Goal: Task Accomplishment & Management: Manage account settings

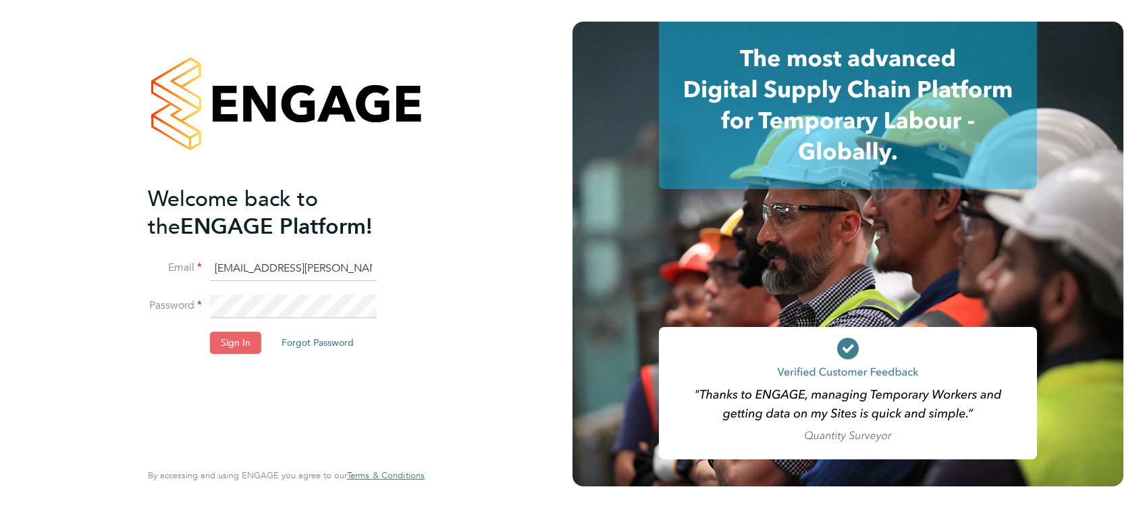
click at [231, 344] on button "Sign In" at bounding box center [235, 342] width 51 height 22
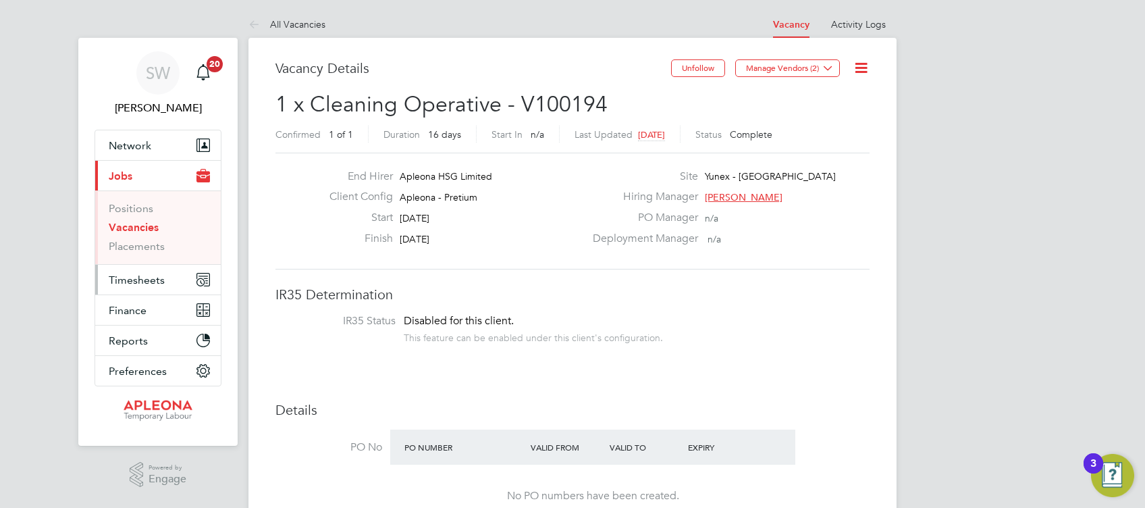
click at [140, 276] on span "Timesheets" at bounding box center [137, 279] width 56 height 13
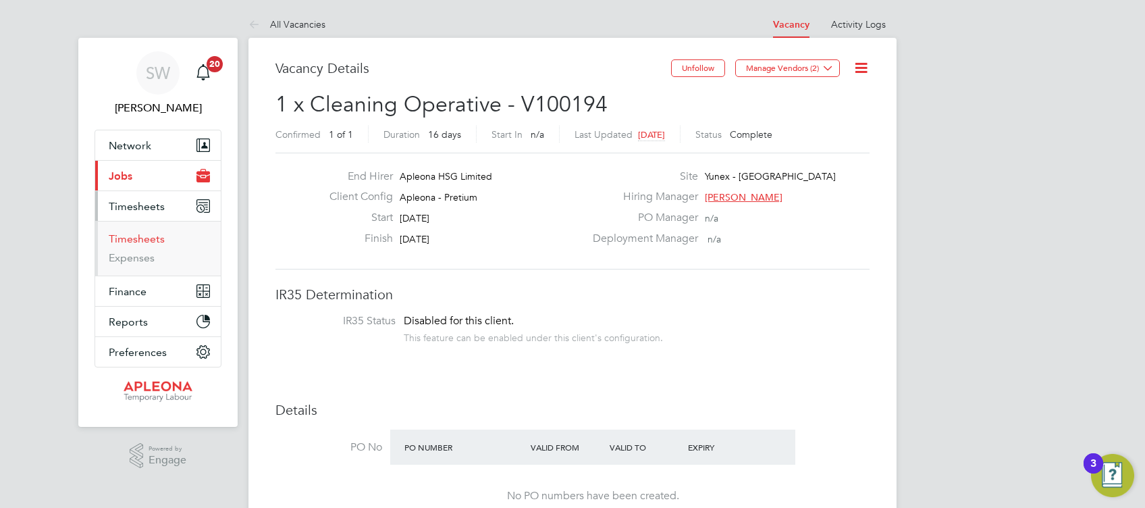
click at [131, 243] on link "Timesheets" at bounding box center [137, 238] width 56 height 13
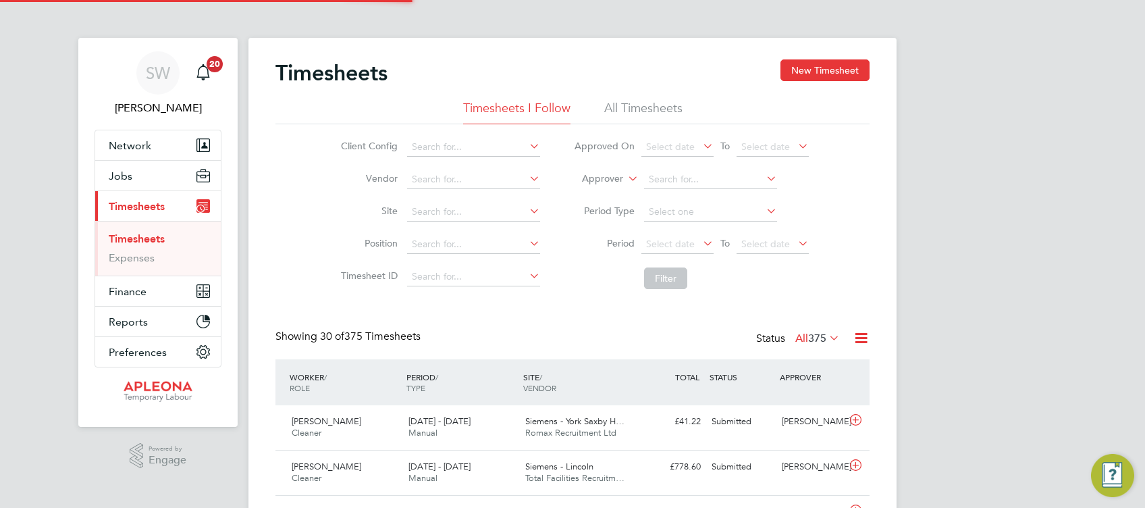
scroll to position [34, 117]
click at [642, 427] on div "£41.22 Submitted" at bounding box center [671, 421] width 70 height 22
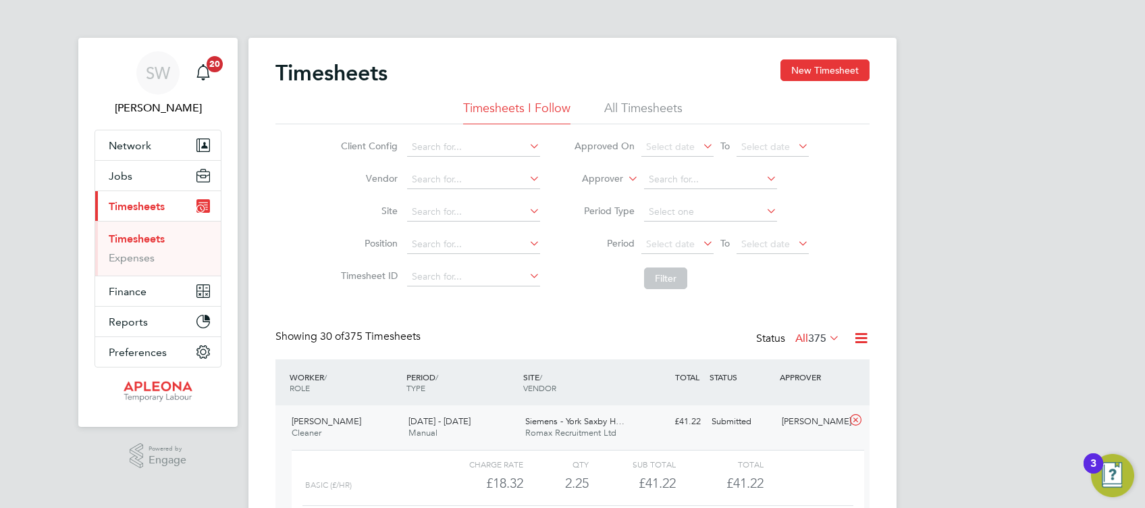
click at [863, 379] on div "WORKER / ROLE WORKER / PERIOD PERIOD / TYPE SITE / VENDOR TOTAL TOTAL / STATUS …" at bounding box center [572, 382] width 594 height 46
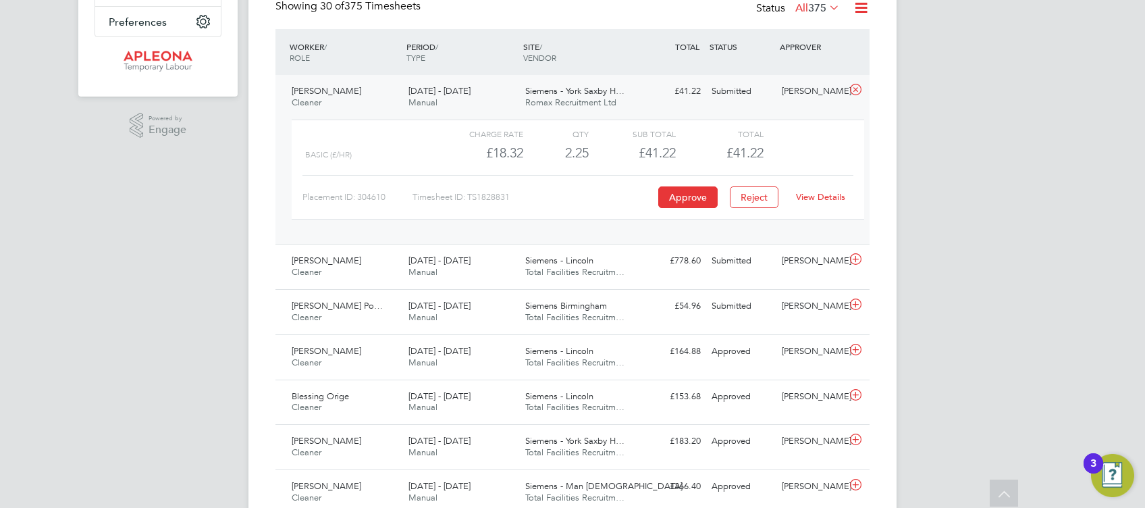
click at [813, 198] on link "View Details" at bounding box center [820, 196] width 49 height 11
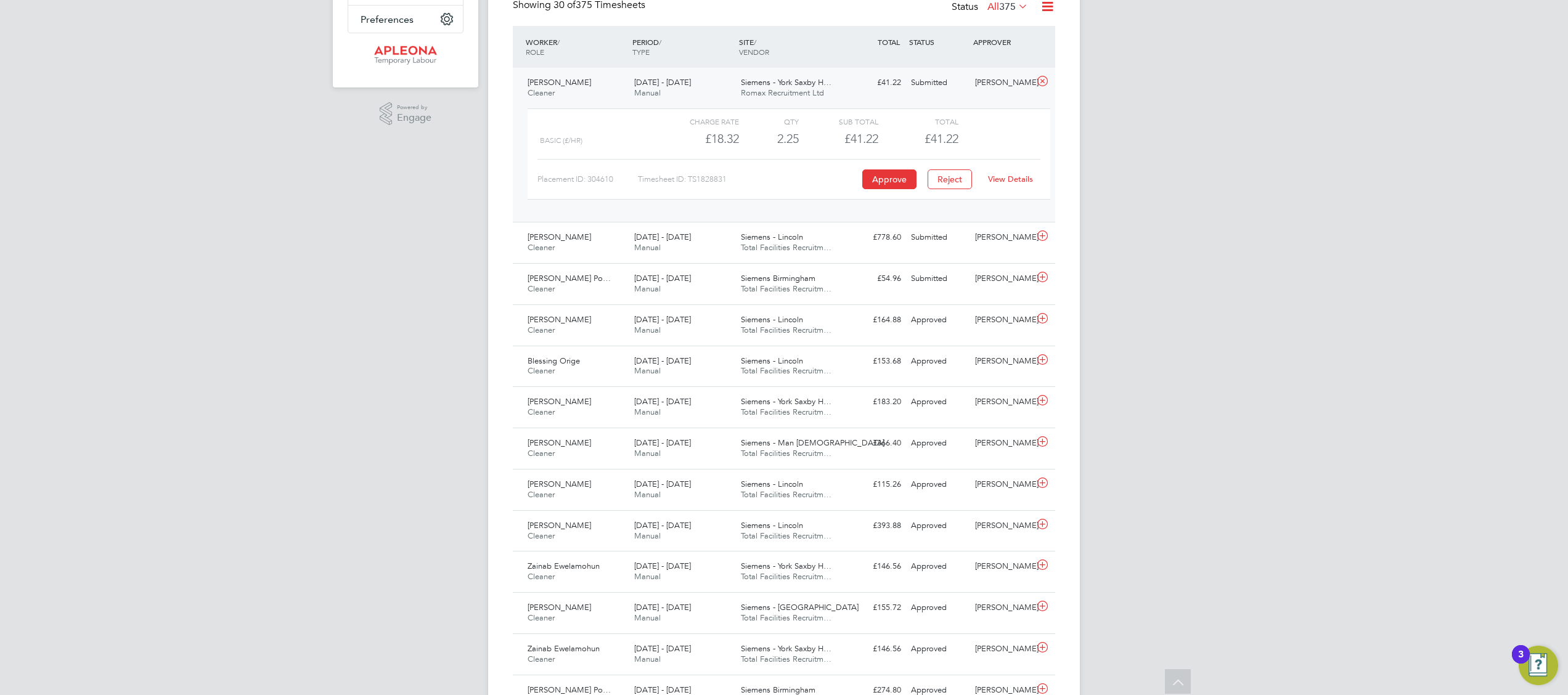
scroll to position [6, 6]
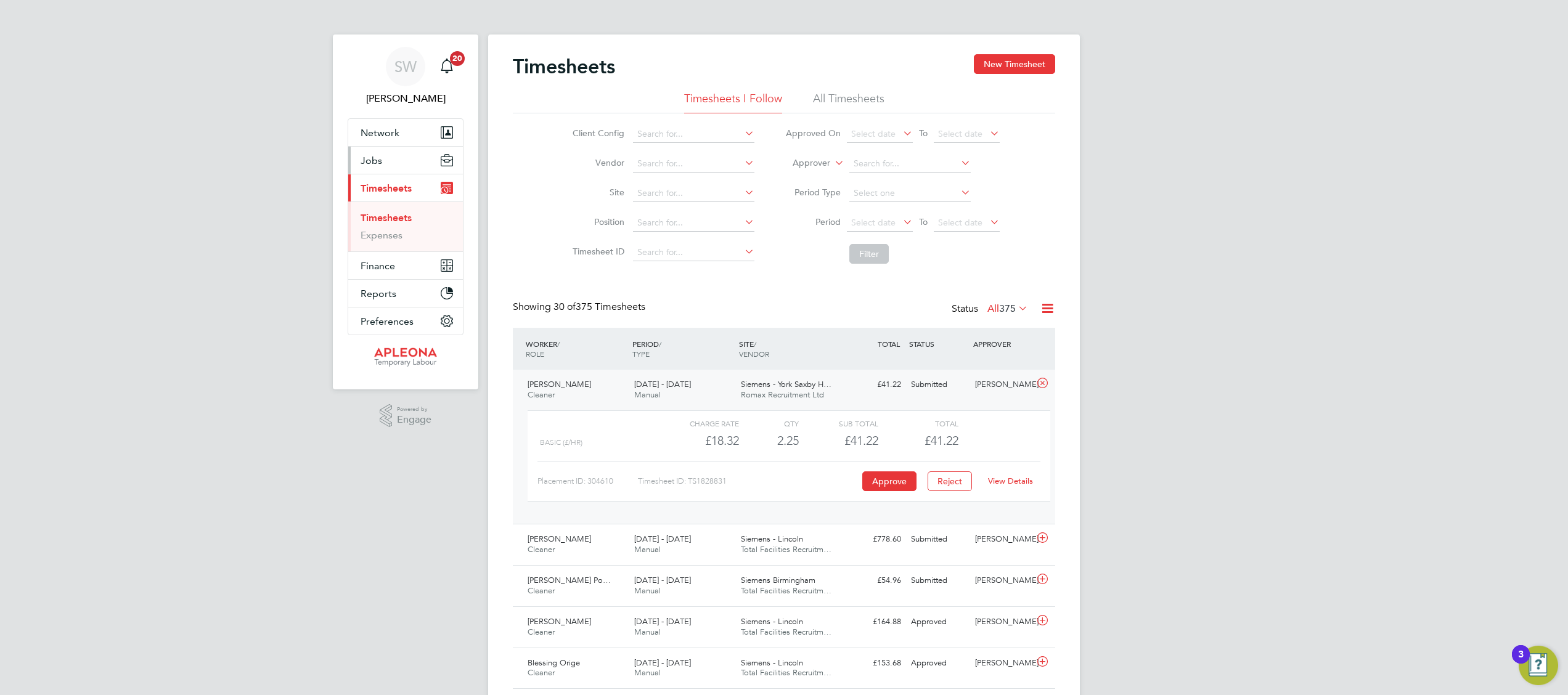
click at [373, 163] on span "Jobs" at bounding box center [372, 160] width 22 height 12
click at [371, 159] on span "Jobs" at bounding box center [372, 160] width 22 height 12
click at [392, 210] on link "Vacancies" at bounding box center [383, 207] width 44 height 12
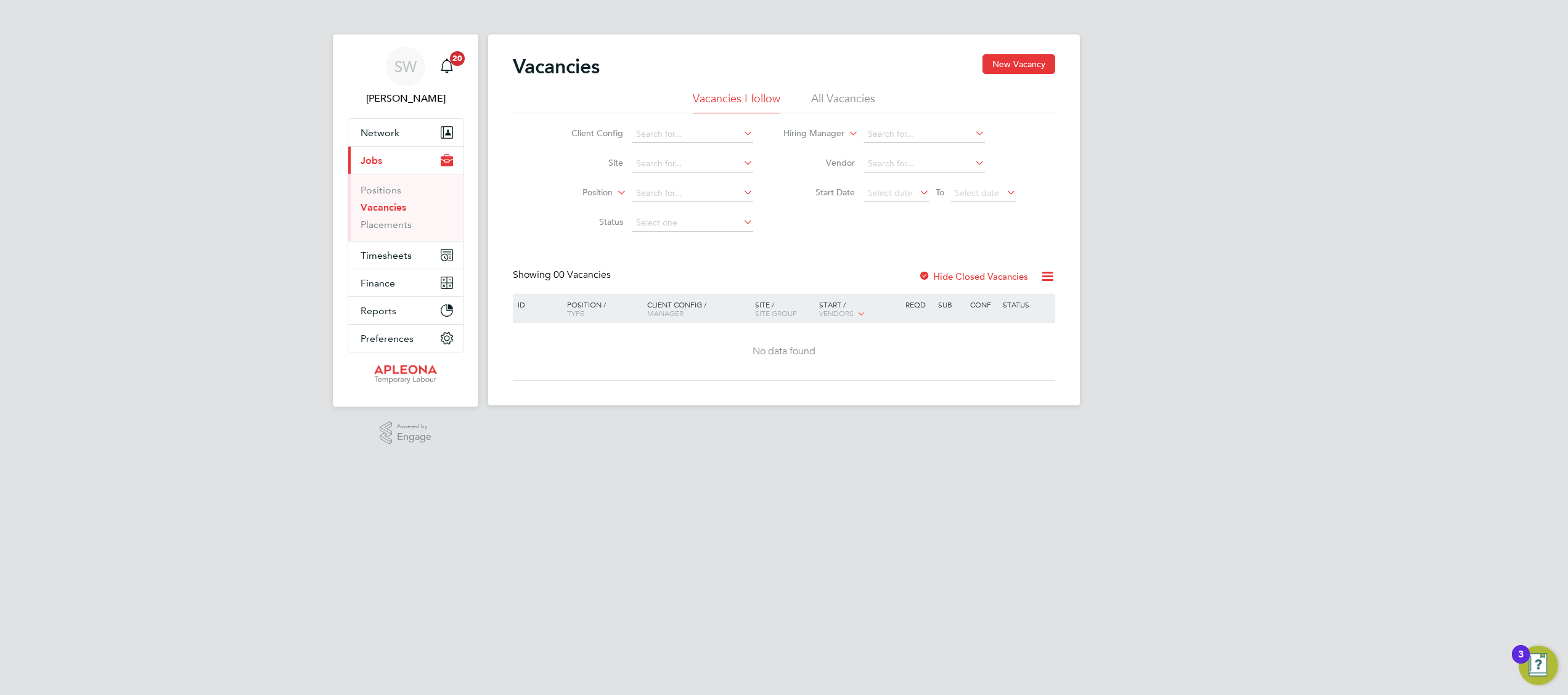
click at [926, 275] on div at bounding box center [925, 278] width 13 height 13
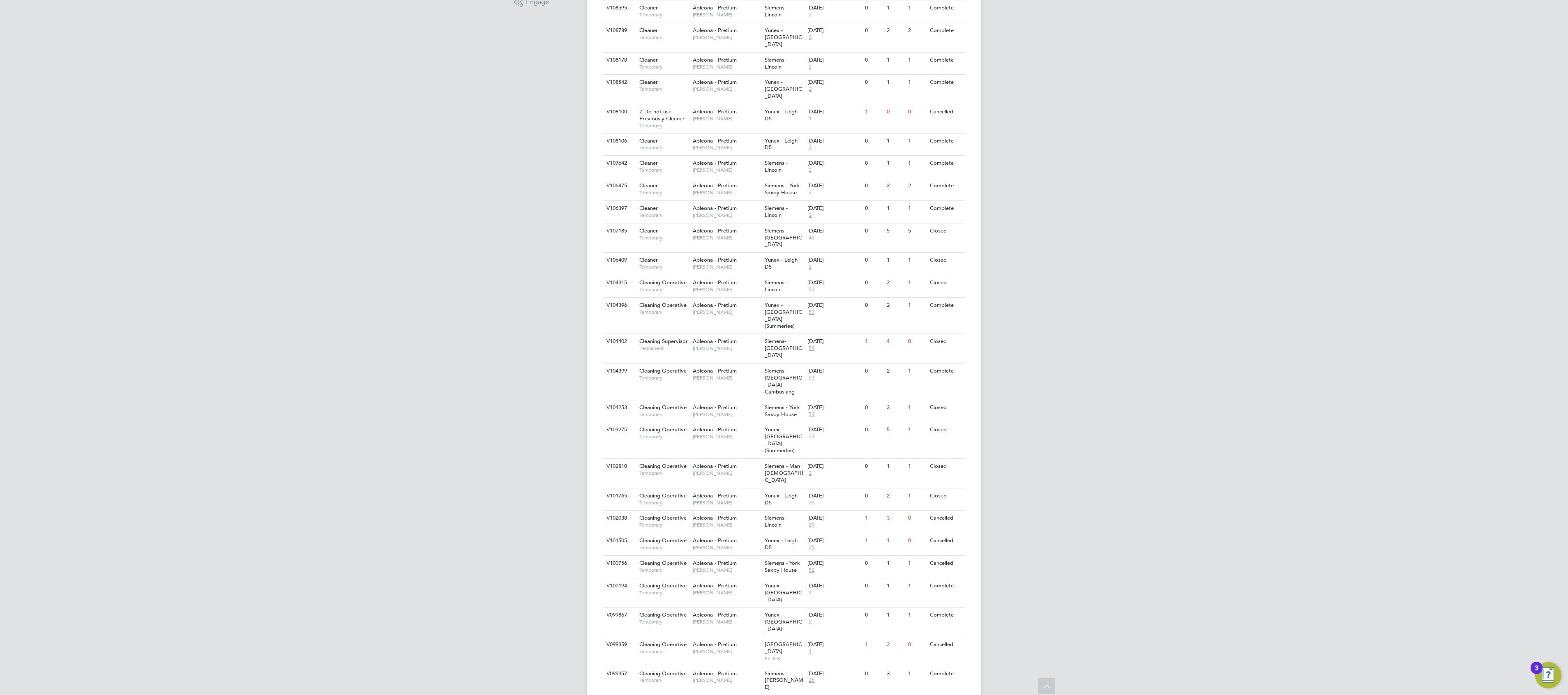
drag, startPoint x: 961, startPoint y: 3, endPoint x: 784, endPoint y: 657, distance: 677.5
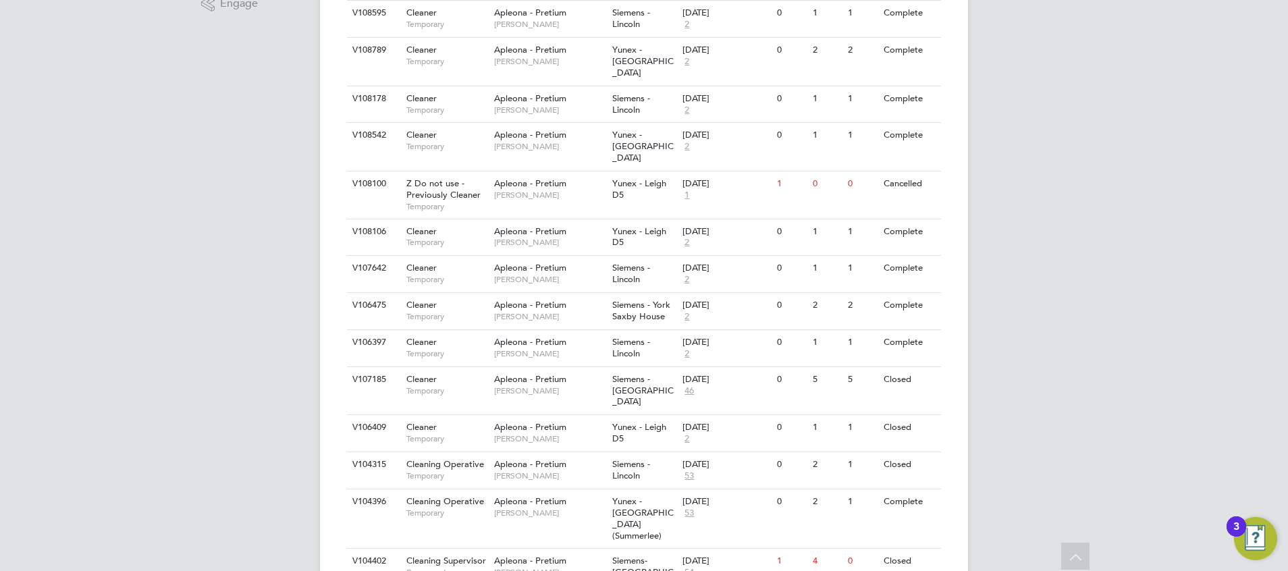
drag, startPoint x: 2472, startPoint y: 16, endPoint x: 165, endPoint y: 411, distance: 2340.9
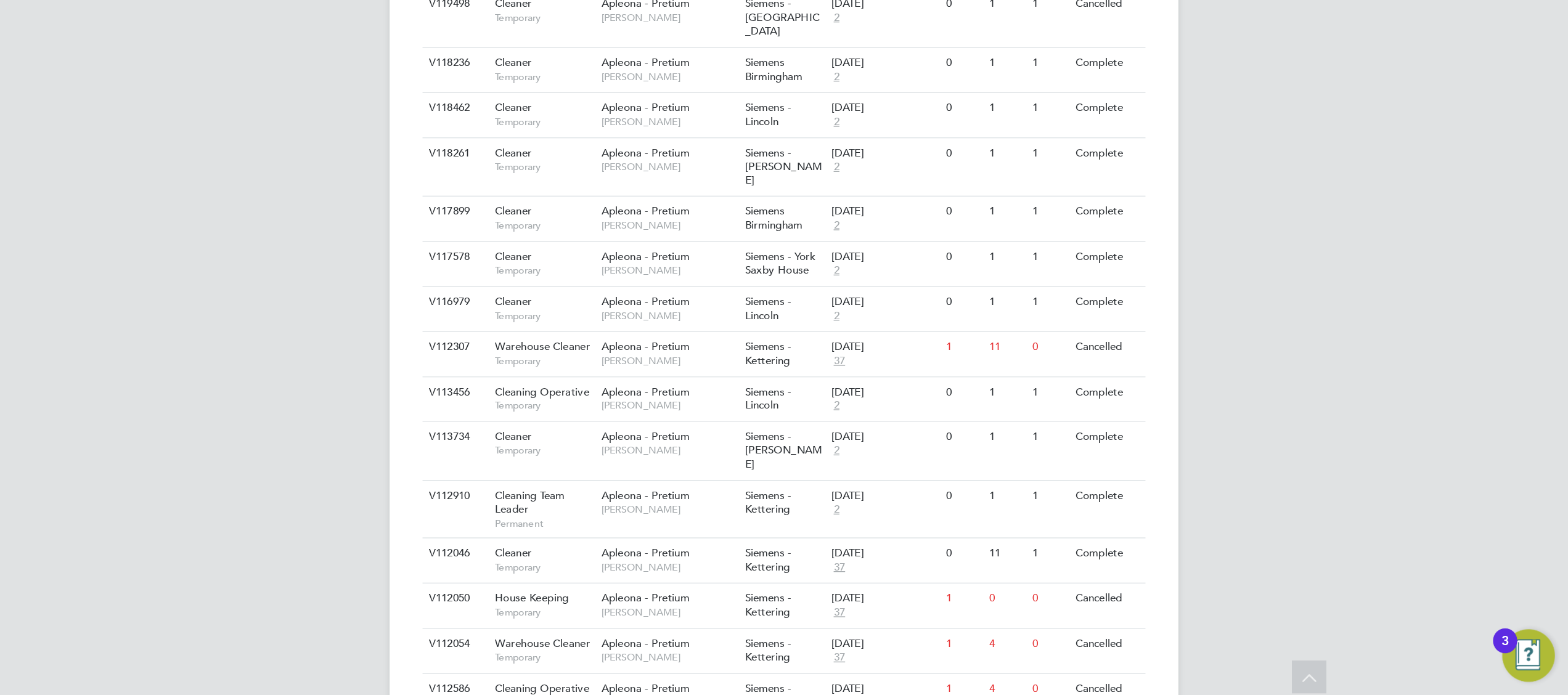
scroll to position [1797, 0]
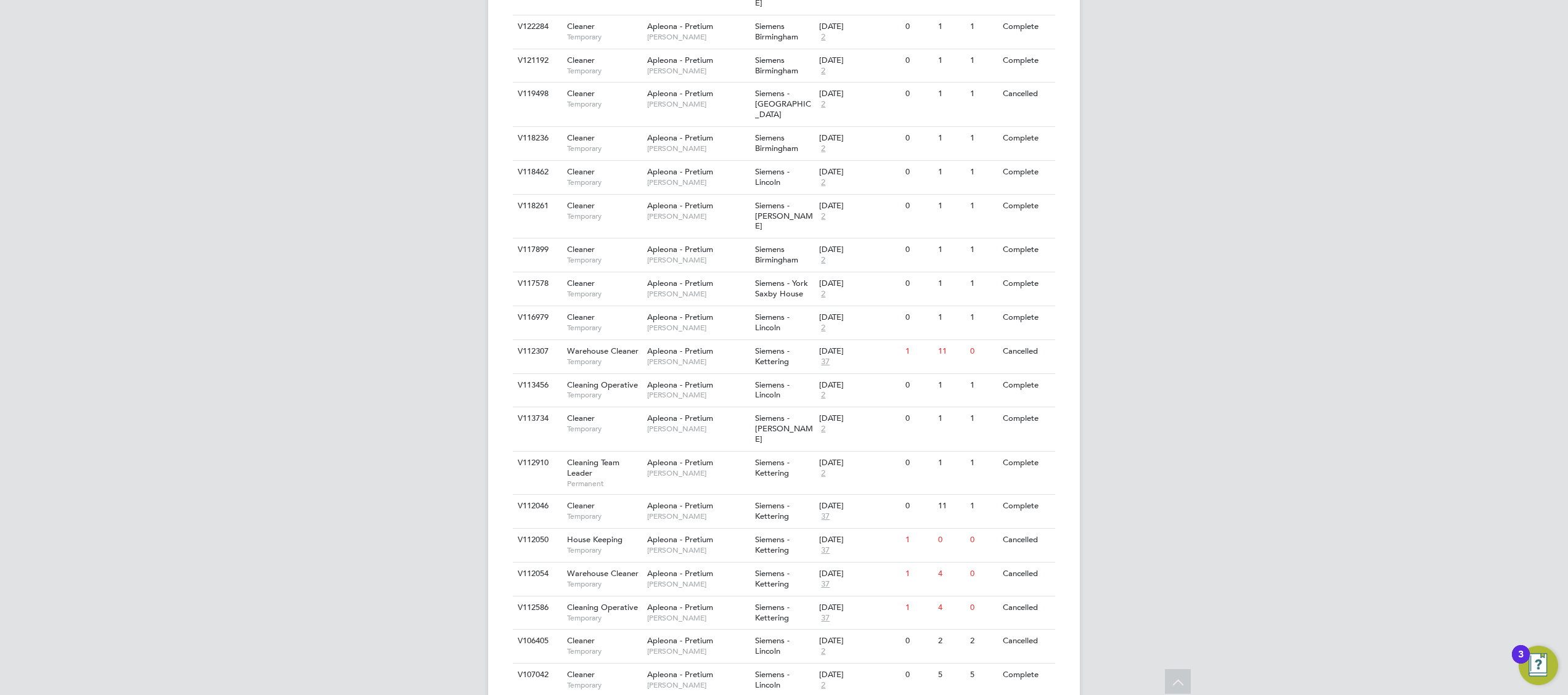
drag, startPoint x: 1117, startPoint y: 3, endPoint x: 777, endPoint y: 635, distance: 717.7
click at [1045, 463] on div "Vacancies New Vacancy Vacancies I follow All Vacancies Client Config Site Posit…" at bounding box center [784, 107] width 592 height 3741
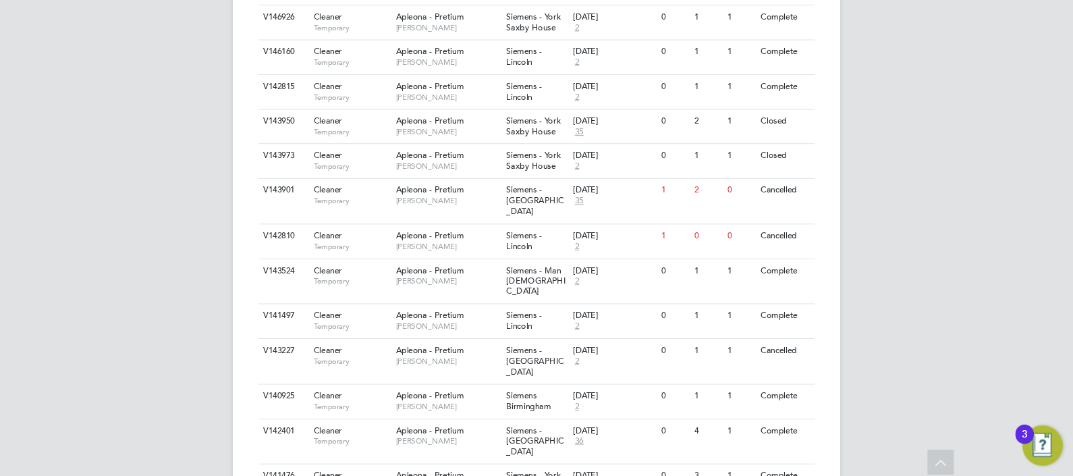
scroll to position [3007, 0]
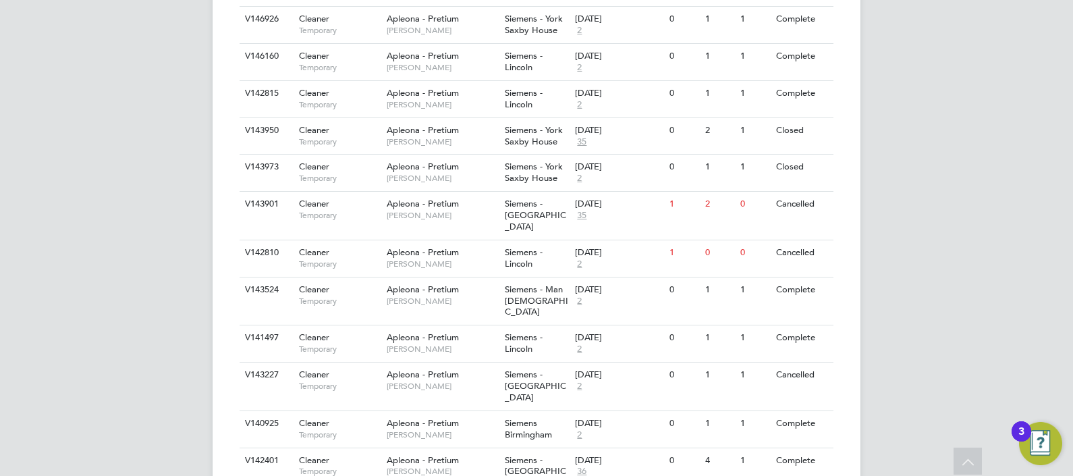
drag, startPoint x: 1647, startPoint y: 7, endPoint x: 41, endPoint y: 341, distance: 1641.0
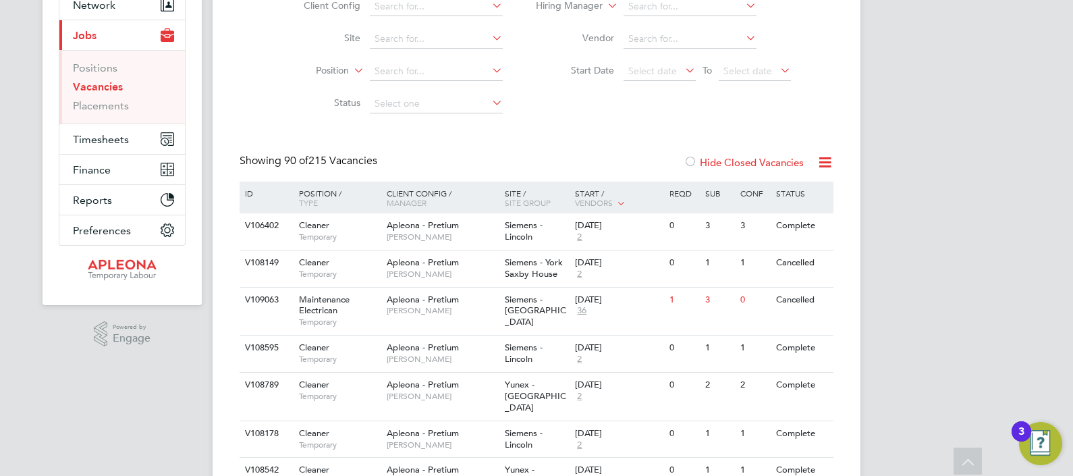
scroll to position [63, 0]
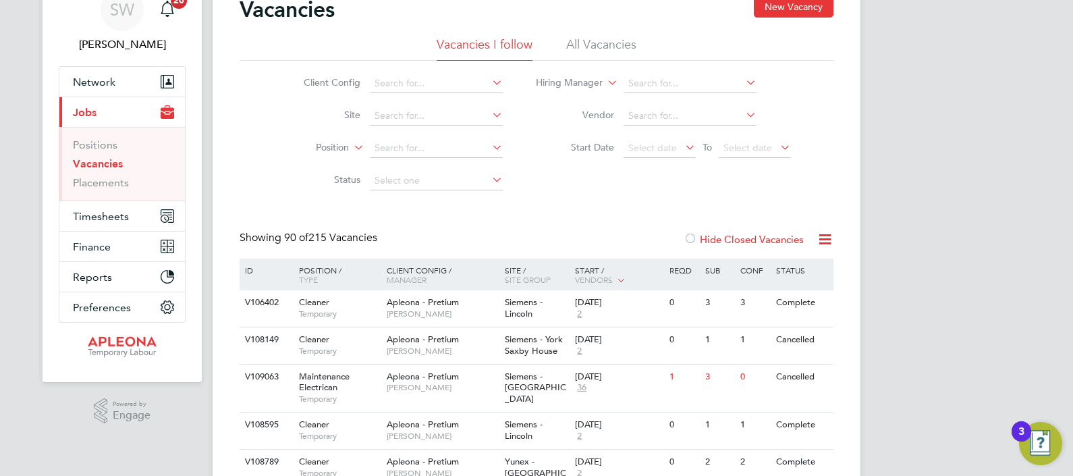
click at [743, 84] on icon at bounding box center [743, 82] width 0 height 19
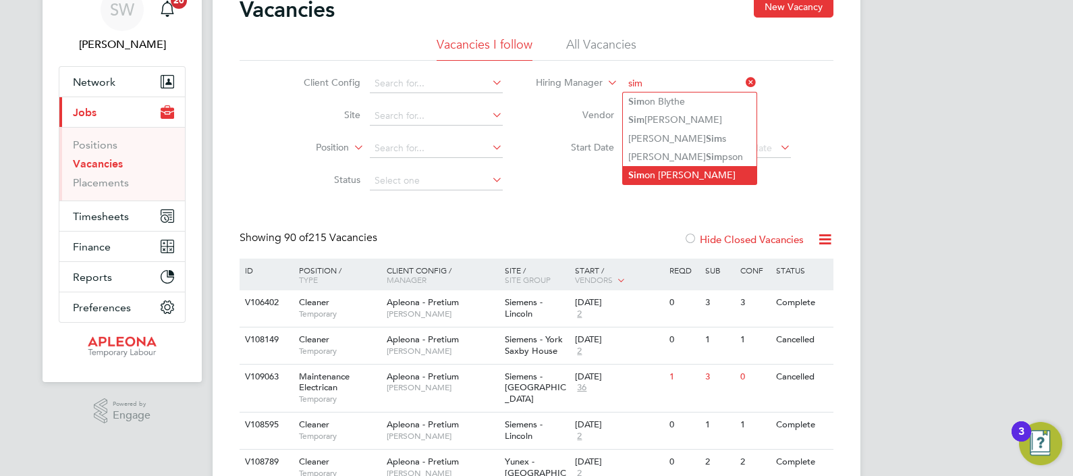
click at [655, 171] on li "Sim on Ward" at bounding box center [690, 175] width 134 height 18
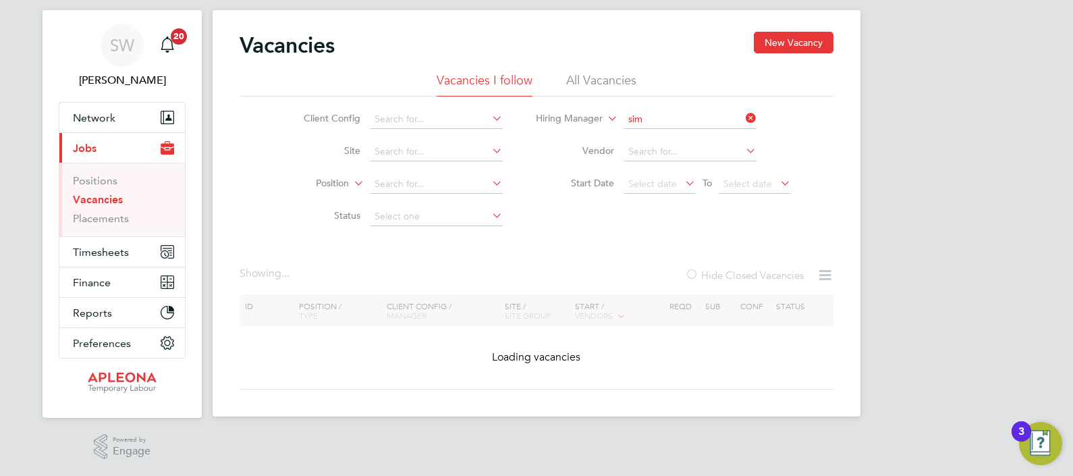
type input "[PERSON_NAME]"
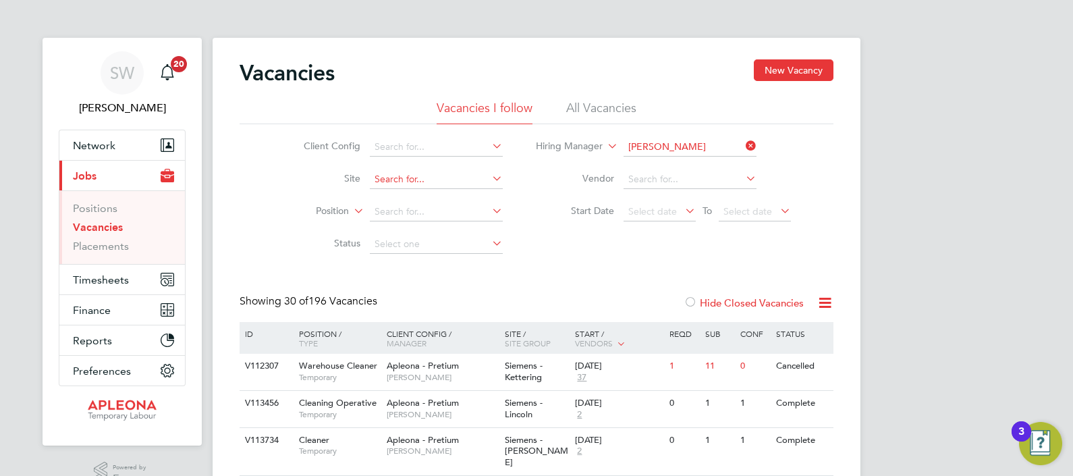
click at [399, 173] on input at bounding box center [436, 179] width 133 height 19
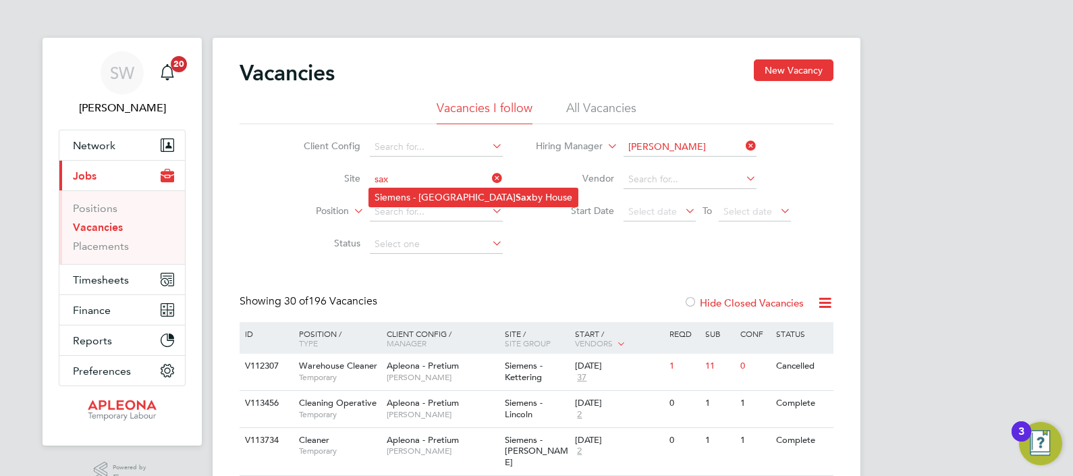
click at [516, 196] on b "Sax" at bounding box center [524, 197] width 16 height 11
type input "Siemens - York Saxby House"
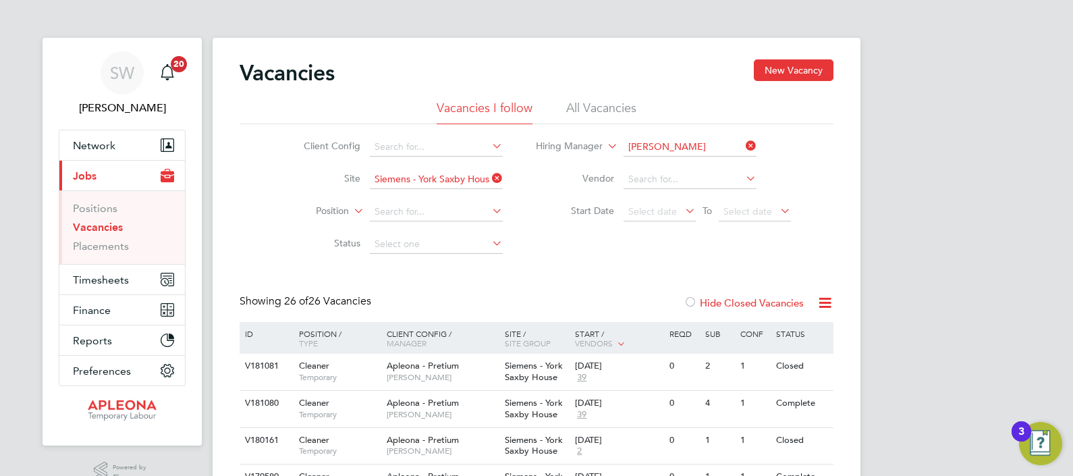
click at [818, 338] on div "Status" at bounding box center [802, 333] width 59 height 23
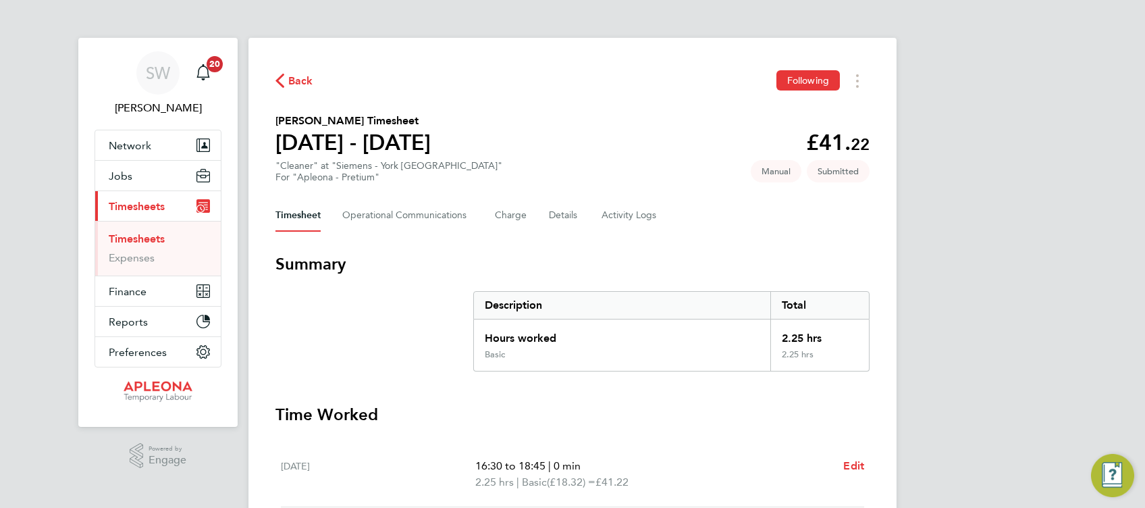
click at [873, 394] on div "Back Following [PERSON_NAME] Timesheet [DATE] - [DATE] £41. 22 "Cleaner" at "Si…" at bounding box center [572, 370] width 648 height 665
click at [891, 472] on div "Back Following [PERSON_NAME] Timesheet [DATE] - [DATE] £41. 22 "Cleaner" at "Si…" at bounding box center [572, 370] width 648 height 665
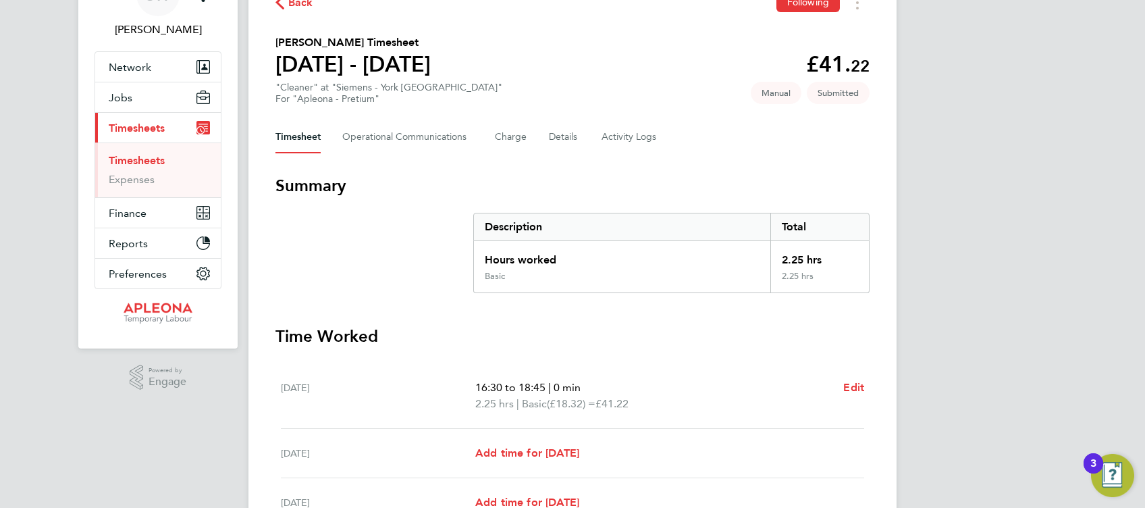
scroll to position [151, 0]
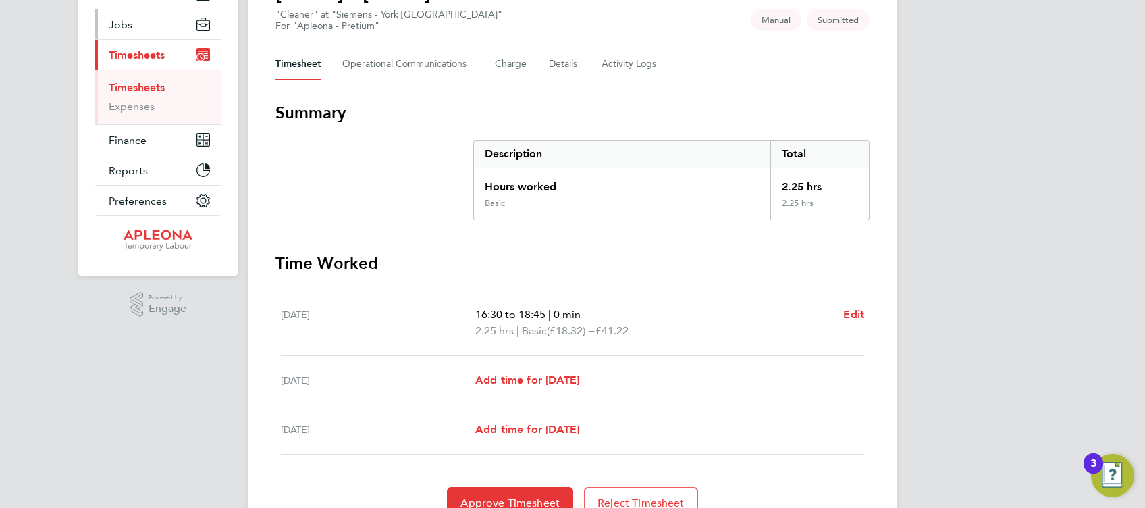
click at [120, 27] on span "Jobs" at bounding box center [121, 24] width 24 height 13
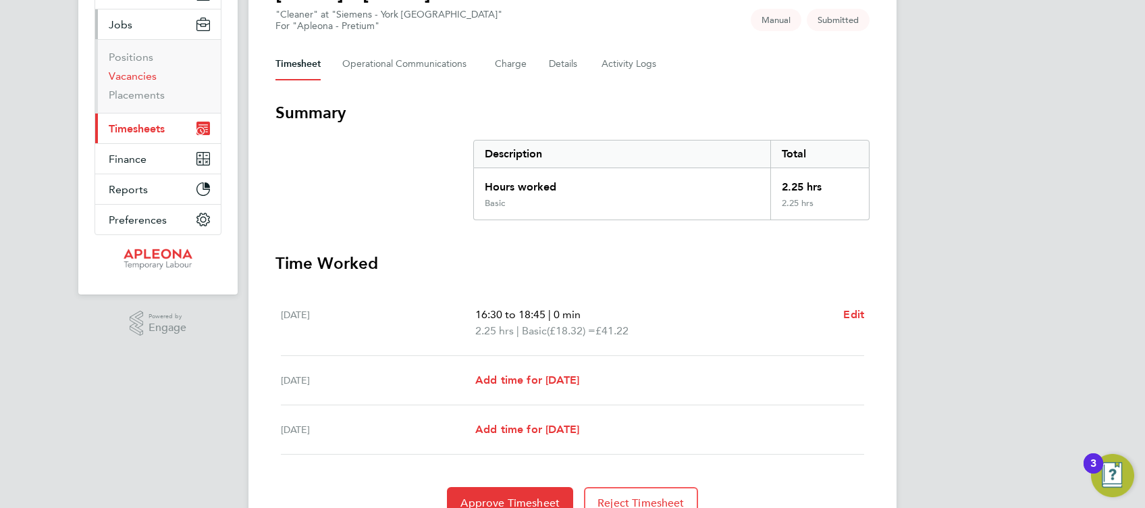
click at [132, 76] on link "Vacancies" at bounding box center [133, 76] width 48 height 13
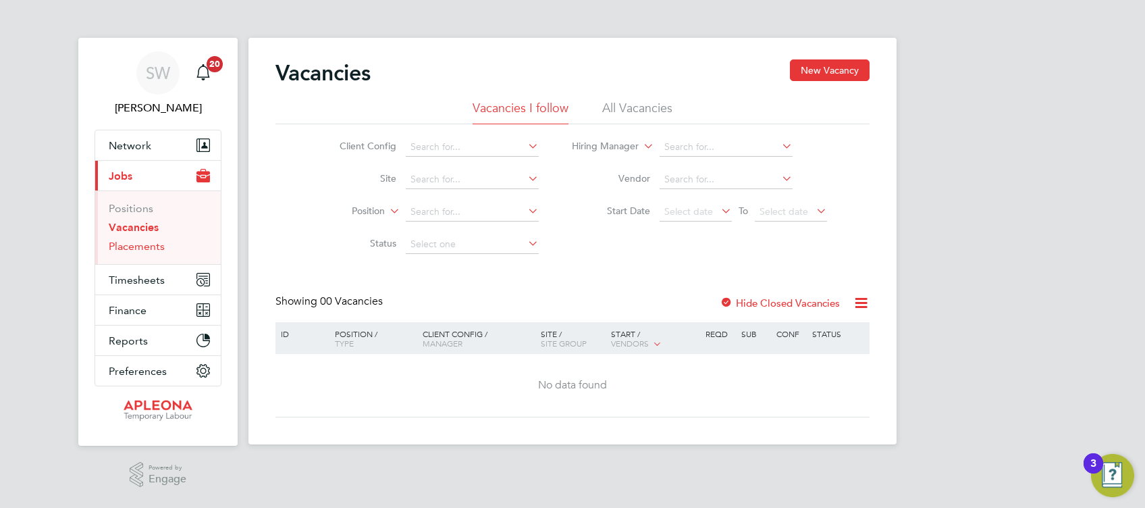
click at [135, 248] on link "Placements" at bounding box center [137, 246] width 56 height 13
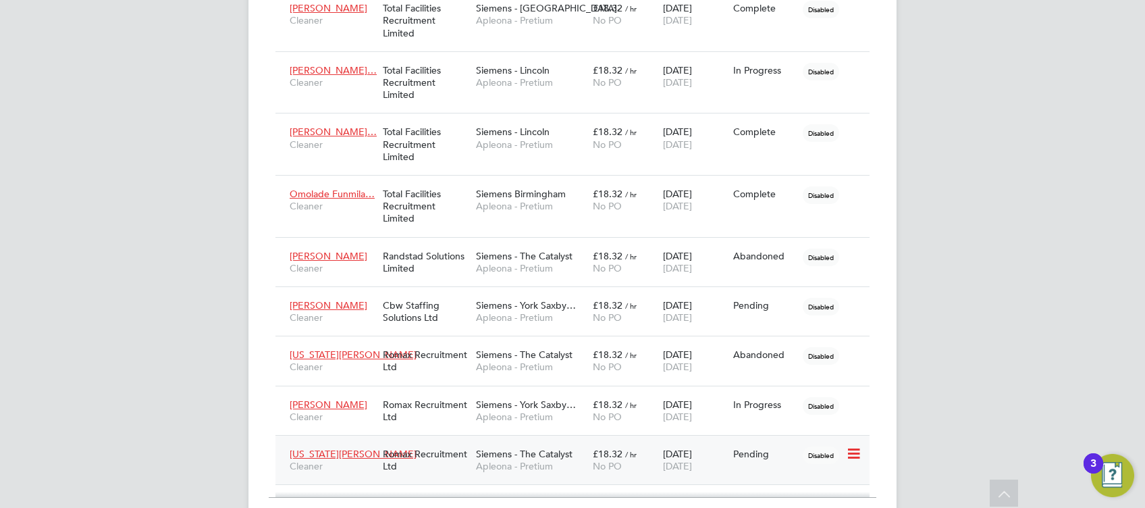
click at [865, 464] on div "[US_STATE] [PERSON_NAME] Cleaner Romax Recruitment Ltd Siemens - The Catalyst A…" at bounding box center [572, 459] width 594 height 49
click at [559, 507] on div "Show 30 more" at bounding box center [573, 507] width 608 height 33
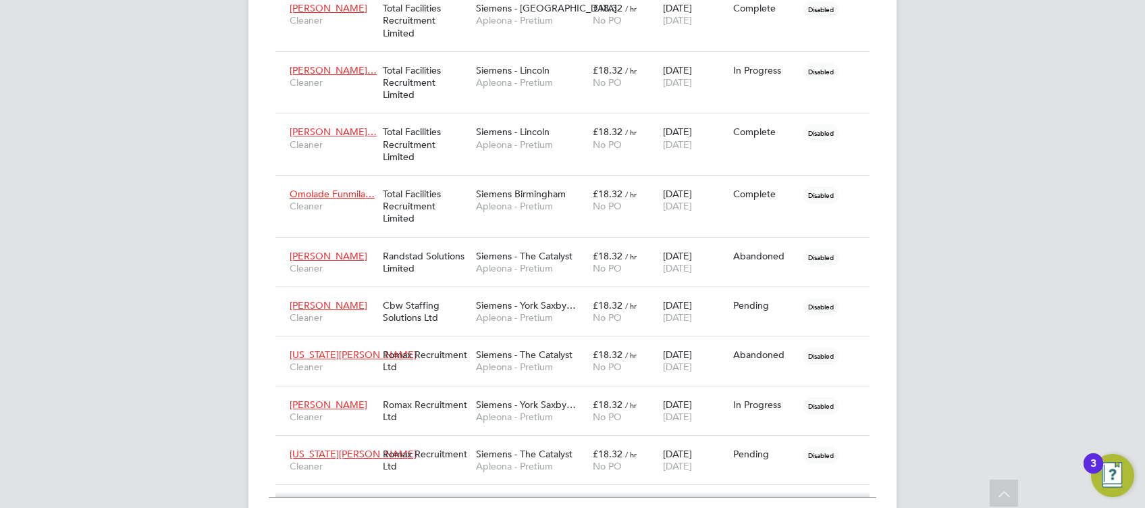
click at [1091, 454] on button "3" at bounding box center [1112, 475] width 43 height 43
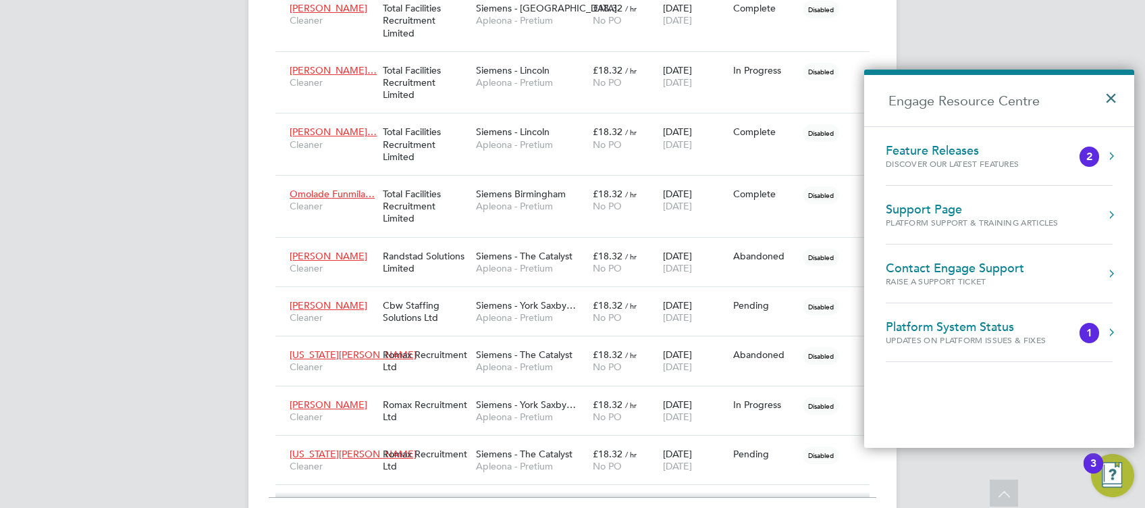
click at [1112, 97] on button "×" at bounding box center [1114, 94] width 20 height 30
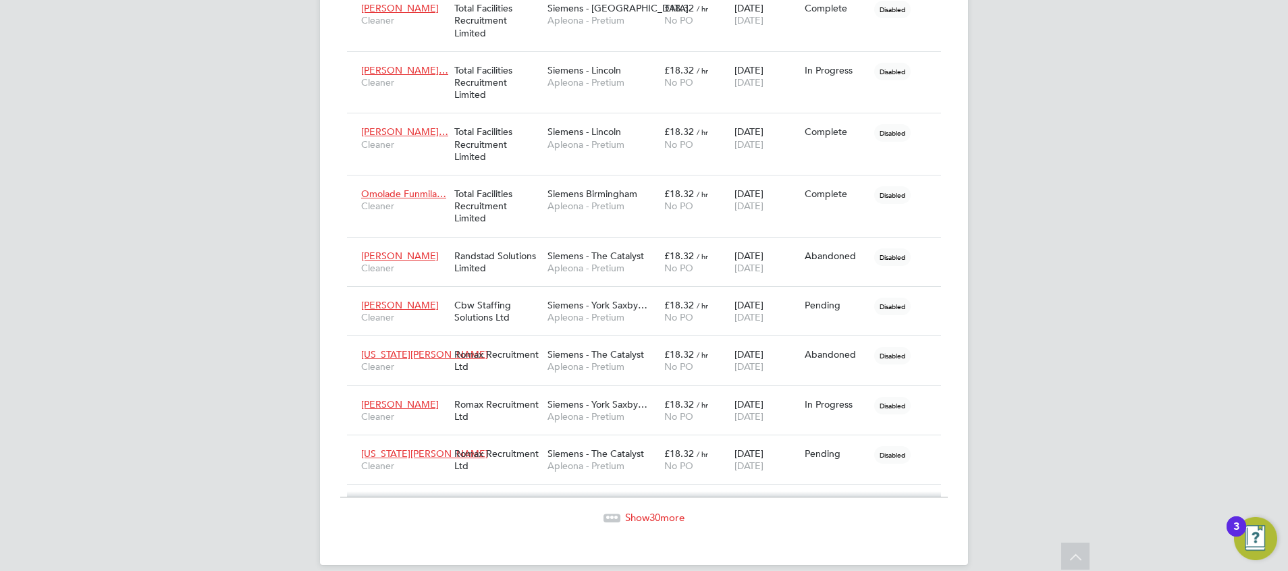
drag, startPoint x: 1076, startPoint y: 0, endPoint x: 644, endPoint y: 517, distance: 673.8
click at [644, 507] on span "Show 30 more" at bounding box center [654, 517] width 59 height 13
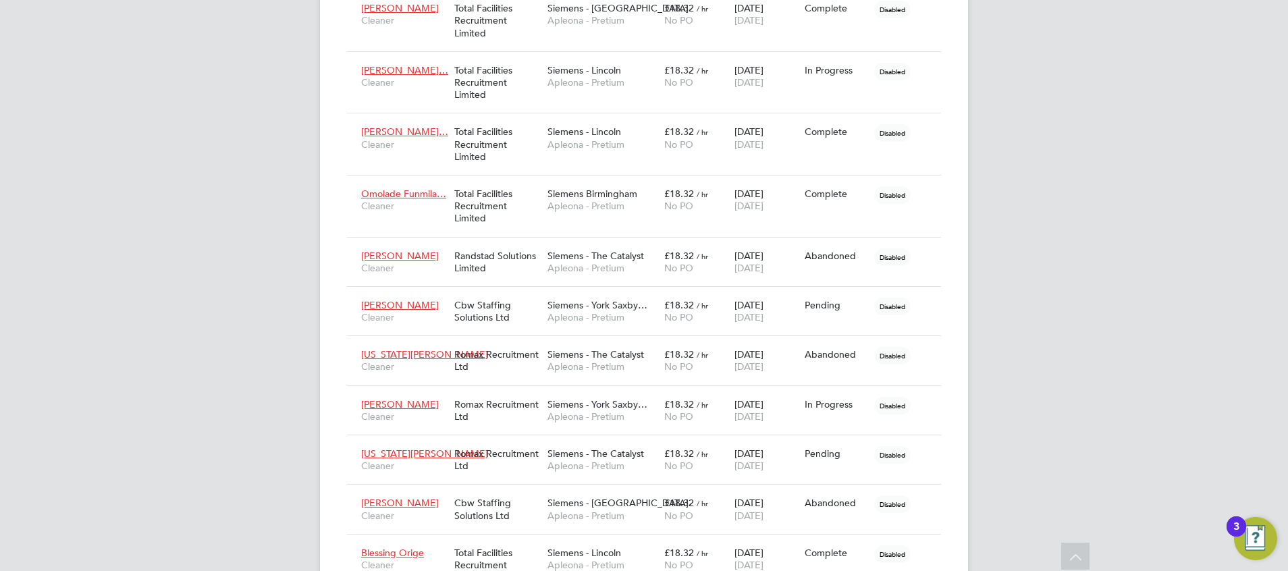
click at [955, 507] on div "Placements New Placement Placements I Follow All Placements Client Config Vendo…" at bounding box center [644, 355] width 648 height 3979
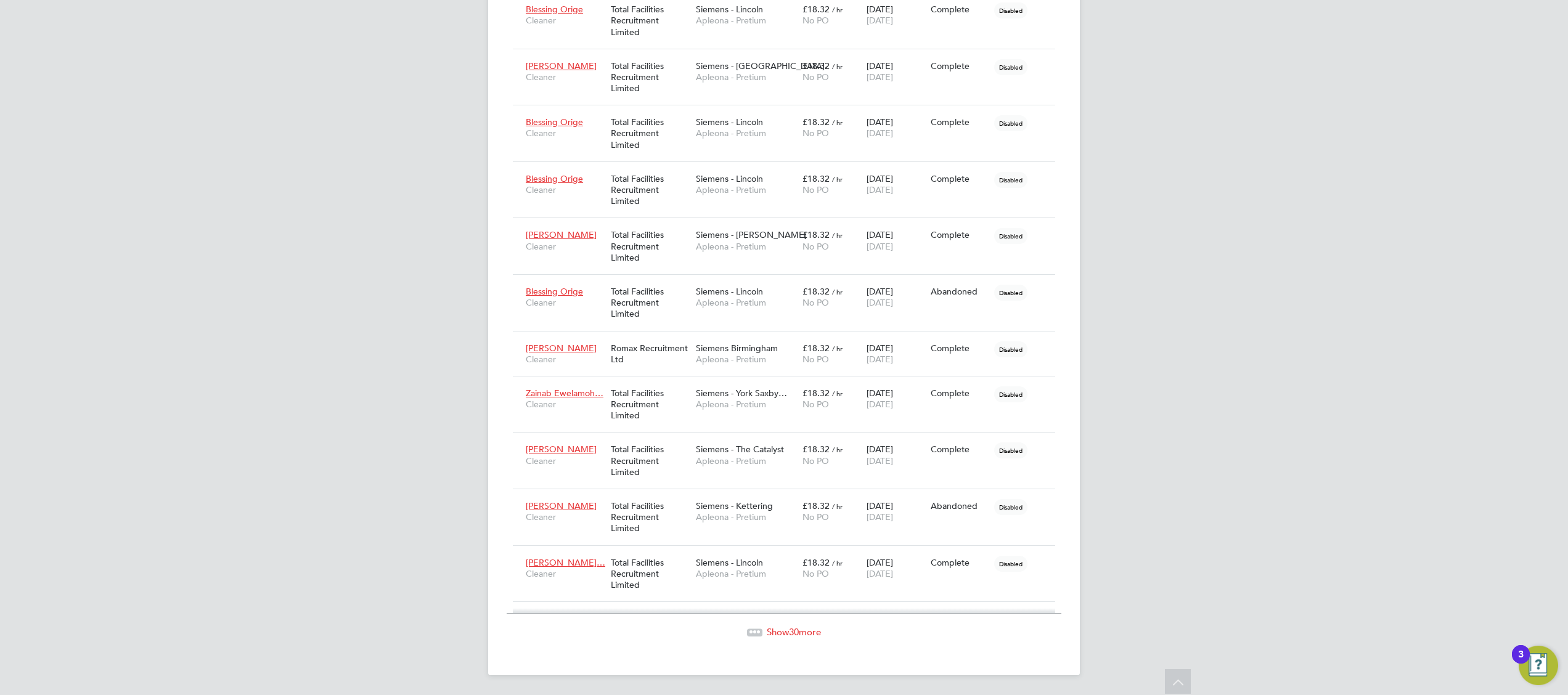
drag, startPoint x: 1080, startPoint y: 6, endPoint x: 793, endPoint y: 633, distance: 689.6
click at [793, 463] on span "30" at bounding box center [794, 632] width 10 height 12
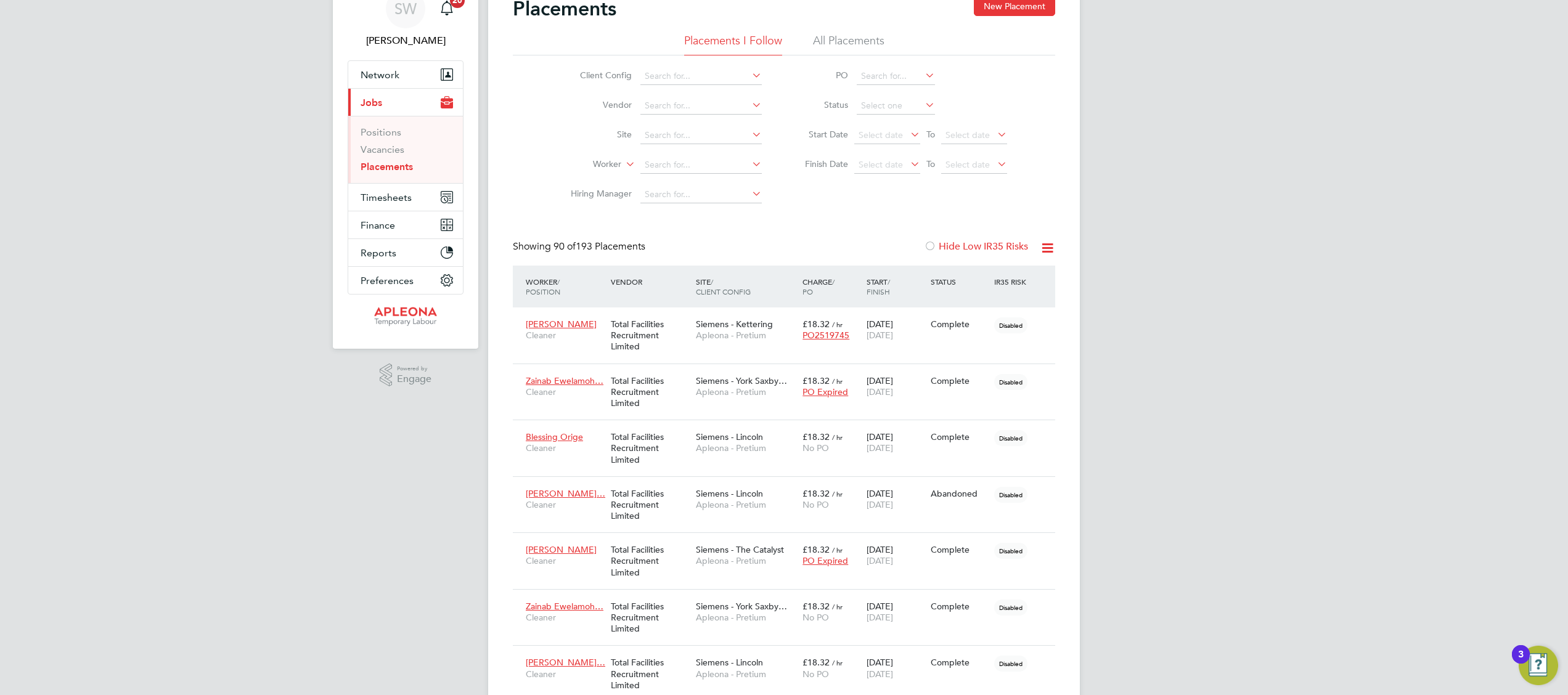
click at [923, 109] on icon at bounding box center [923, 104] width 0 height 17
click at [886, 169] on li "In Progress" at bounding box center [896, 171] width 79 height 16
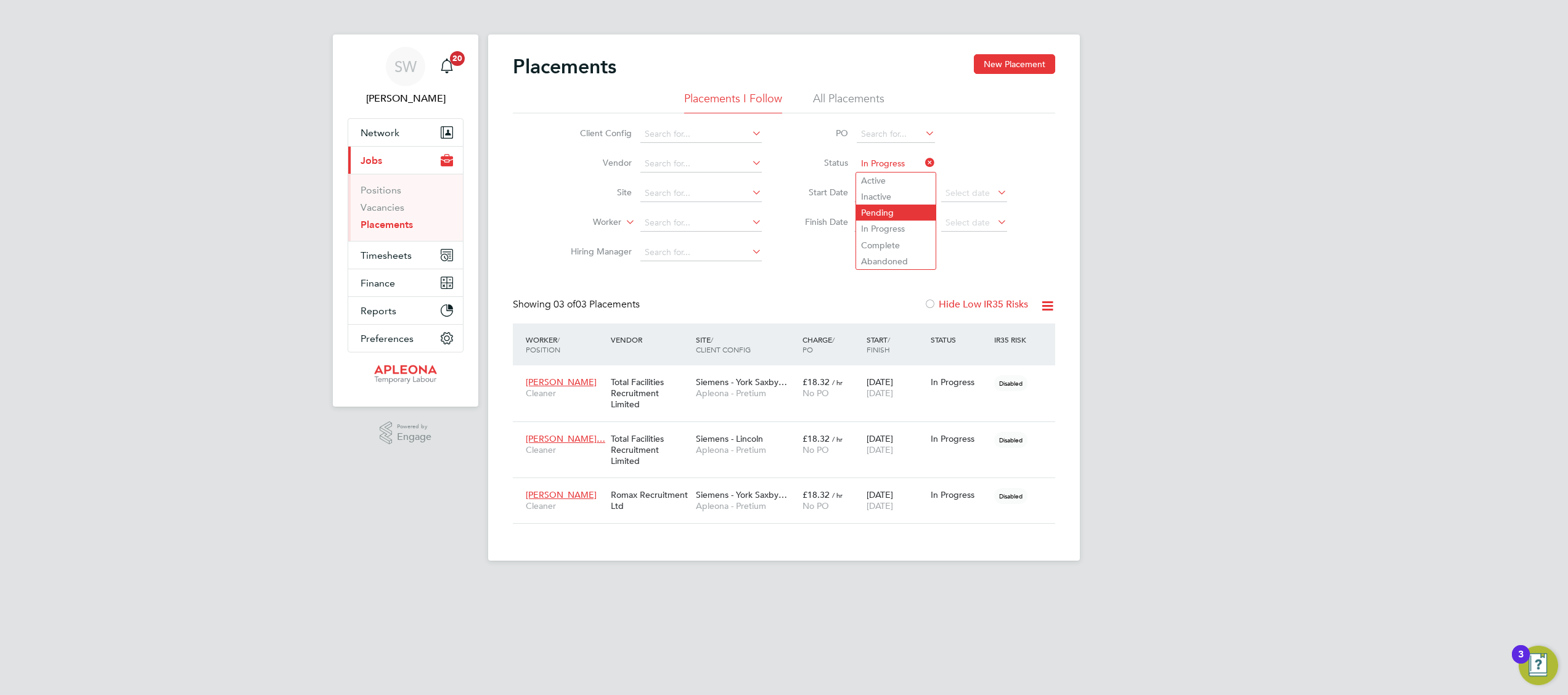
click at [886, 211] on li "Pending" at bounding box center [896, 213] width 79 height 16
type input "Pending"
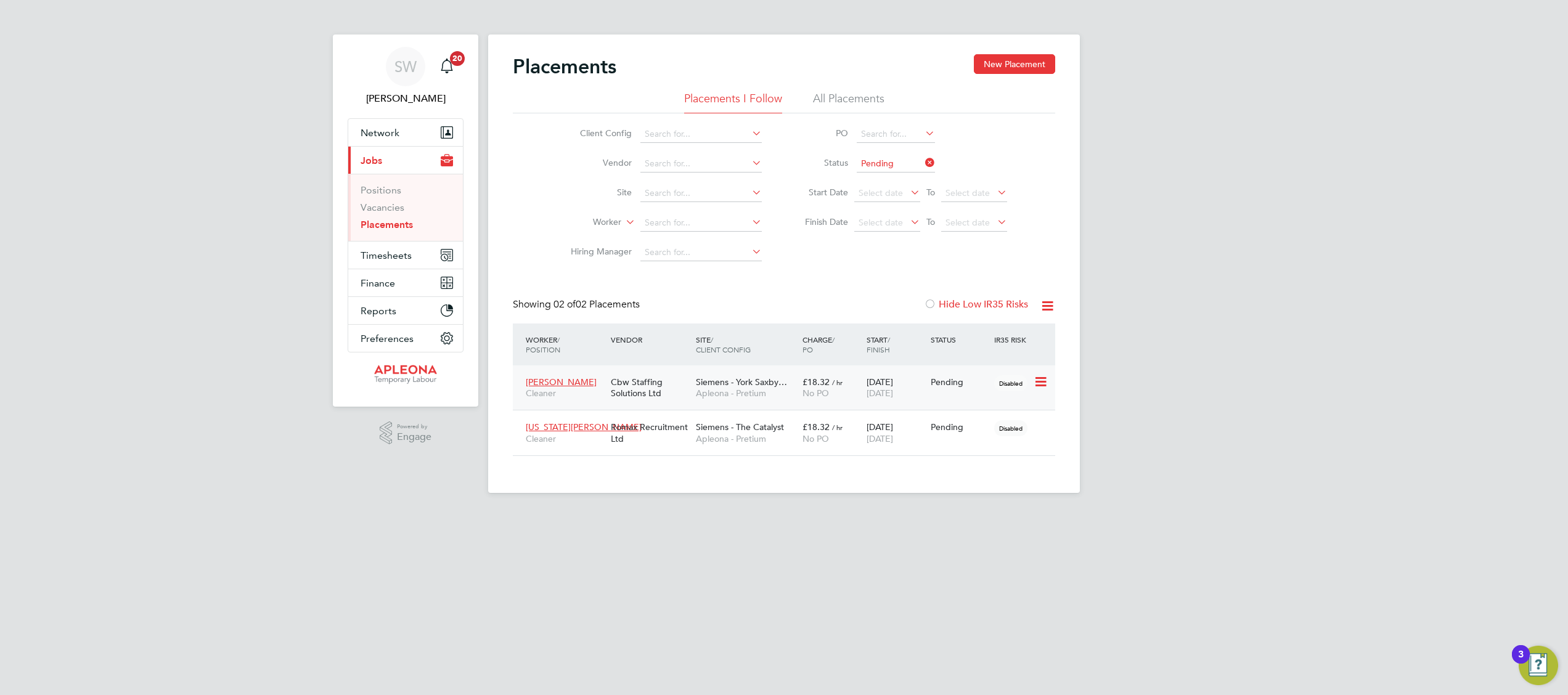
click at [758, 384] on span "Siemens - York Saxby…" at bounding box center [742, 382] width 91 height 11
click at [923, 164] on icon at bounding box center [923, 163] width 0 height 17
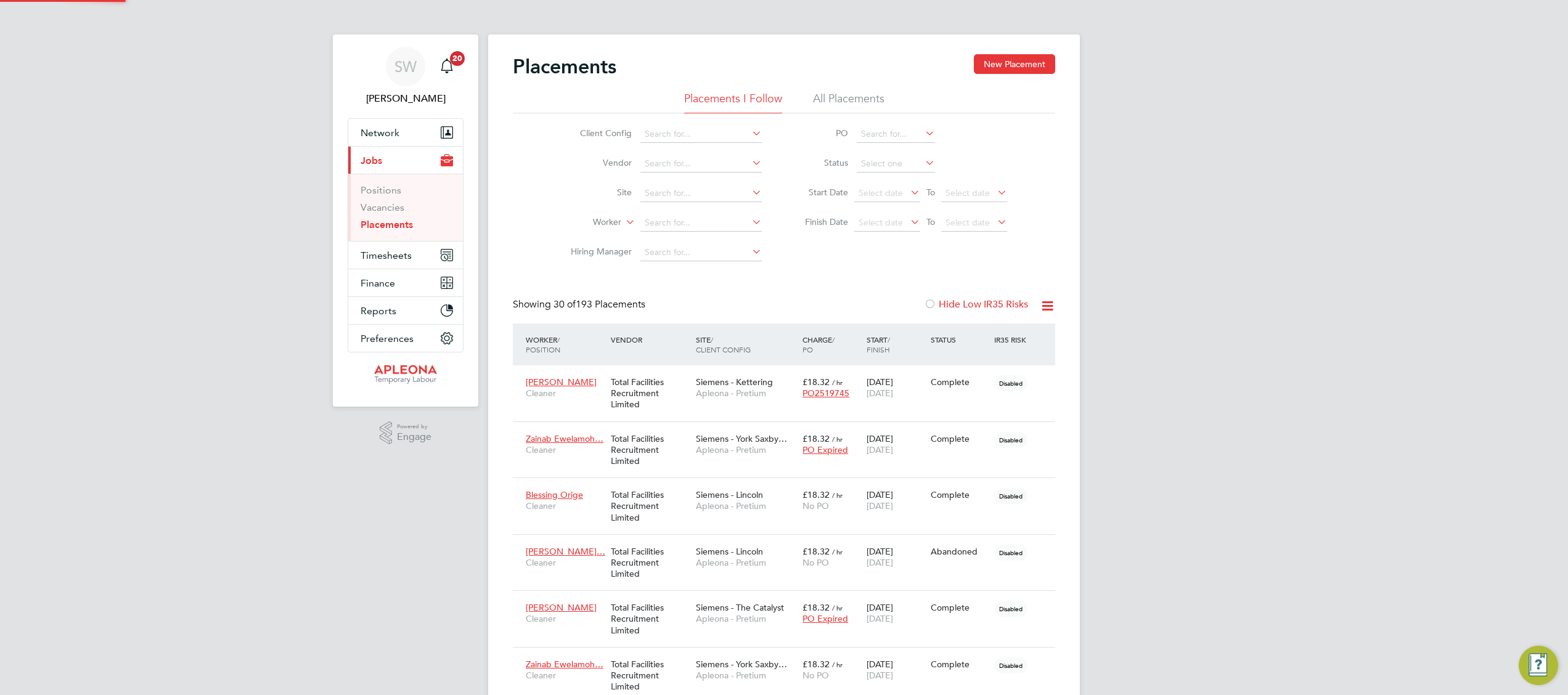
scroll to position [35, 107]
click at [691, 193] on input at bounding box center [700, 194] width 121 height 17
click at [700, 207] on li "Siemens - York Sax by House" at bounding box center [735, 210] width 191 height 16
type input "Siemens - York Saxby House"
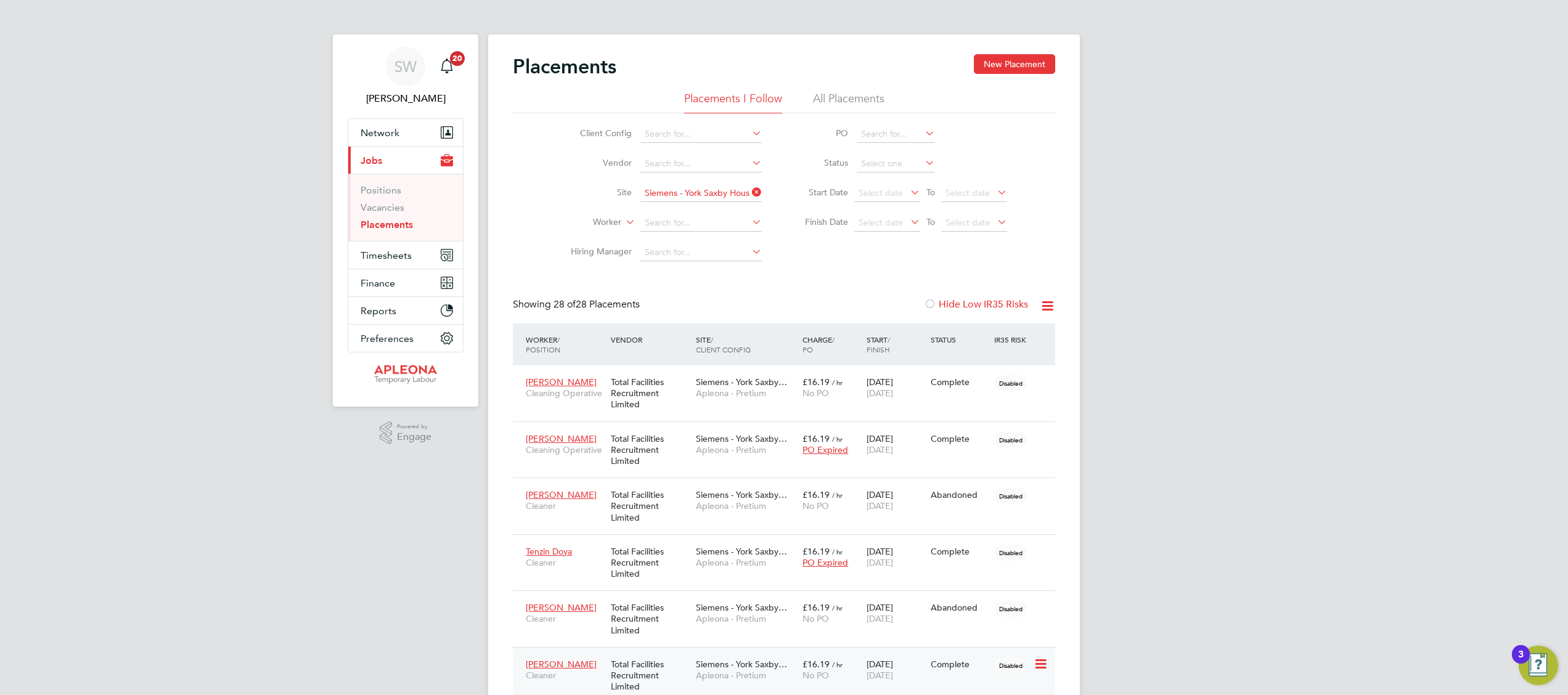
click at [1031, 463] on div "Disabled" at bounding box center [1013, 665] width 37 height 11
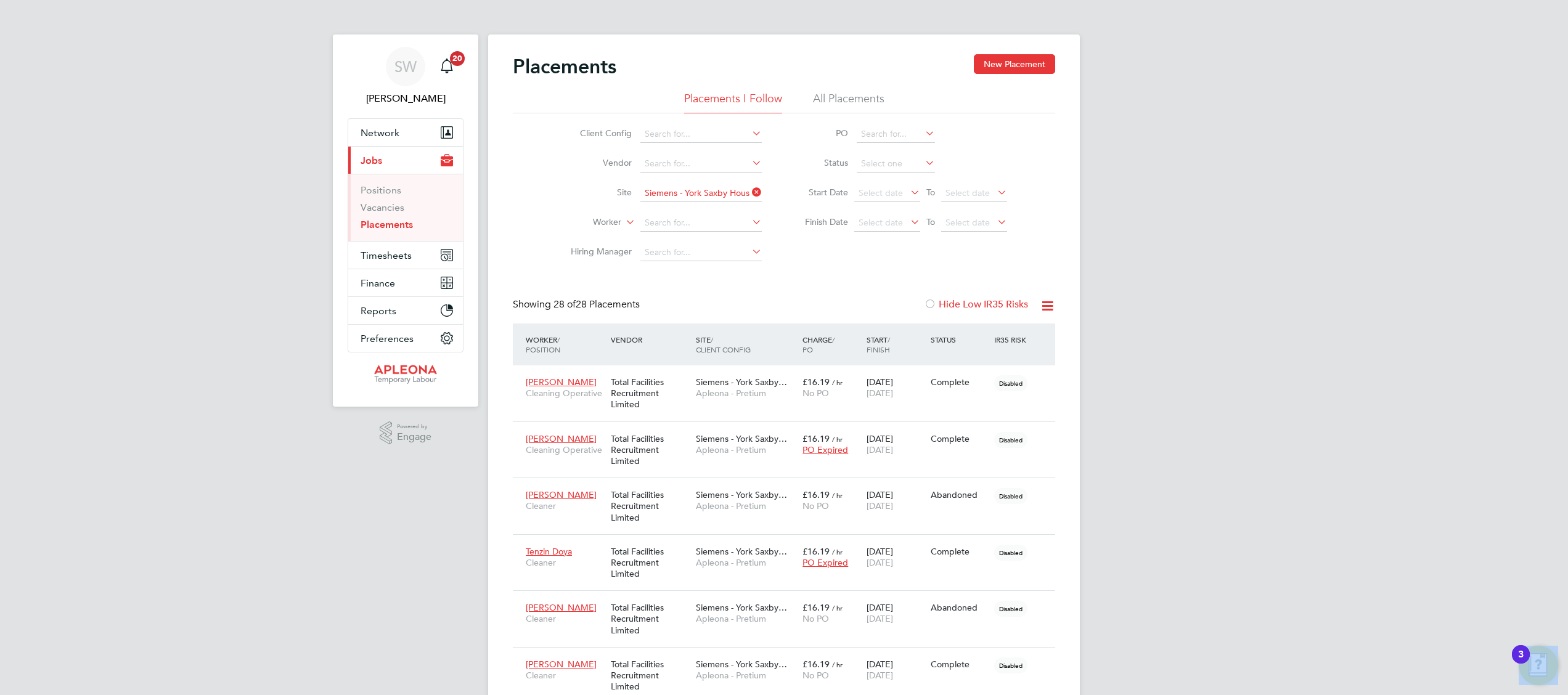
click at [1045, 342] on div "Worker / Position Vendor Site / Client Config Charge / PO Start / Finish Status…" at bounding box center [784, 344] width 542 height 42
click at [380, 208] on link "Vacancies" at bounding box center [383, 207] width 44 height 12
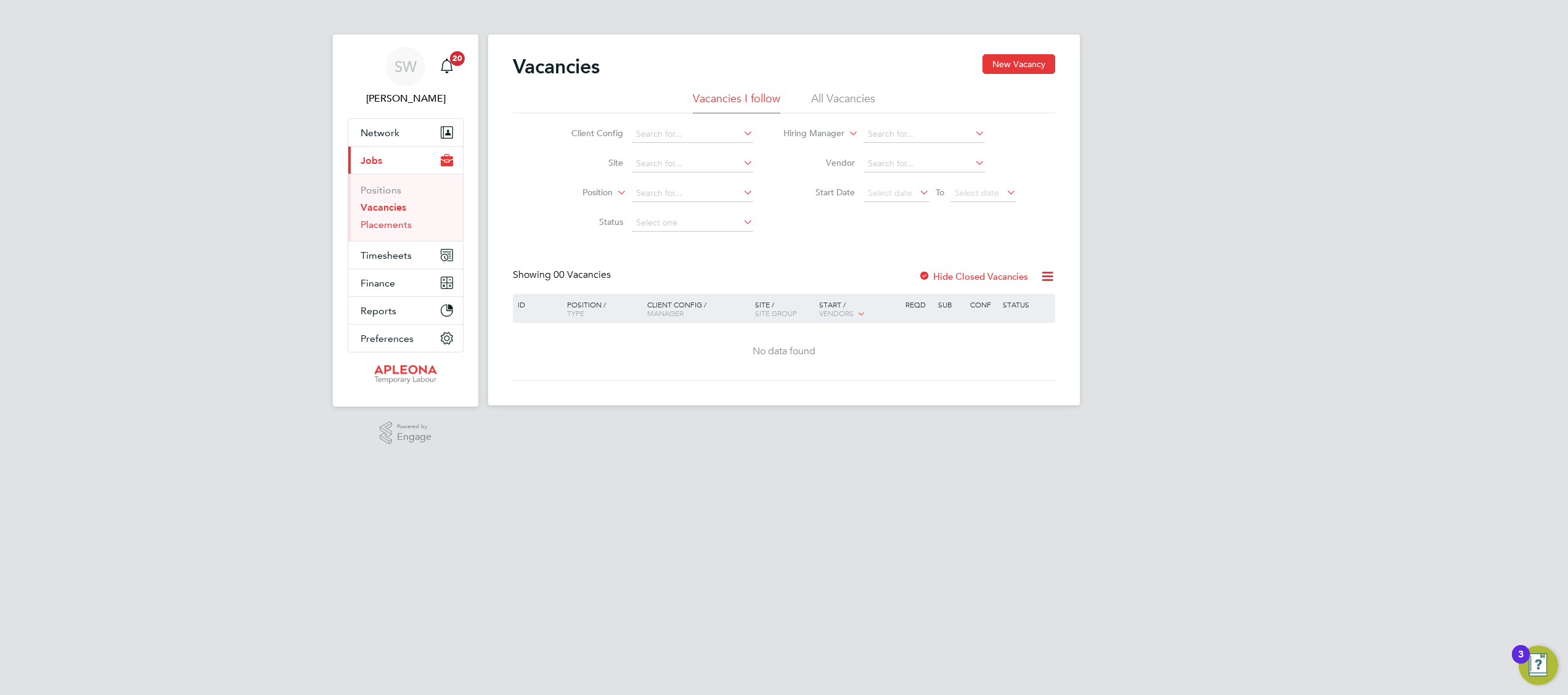
click at [384, 229] on link "Placements" at bounding box center [386, 225] width 51 height 12
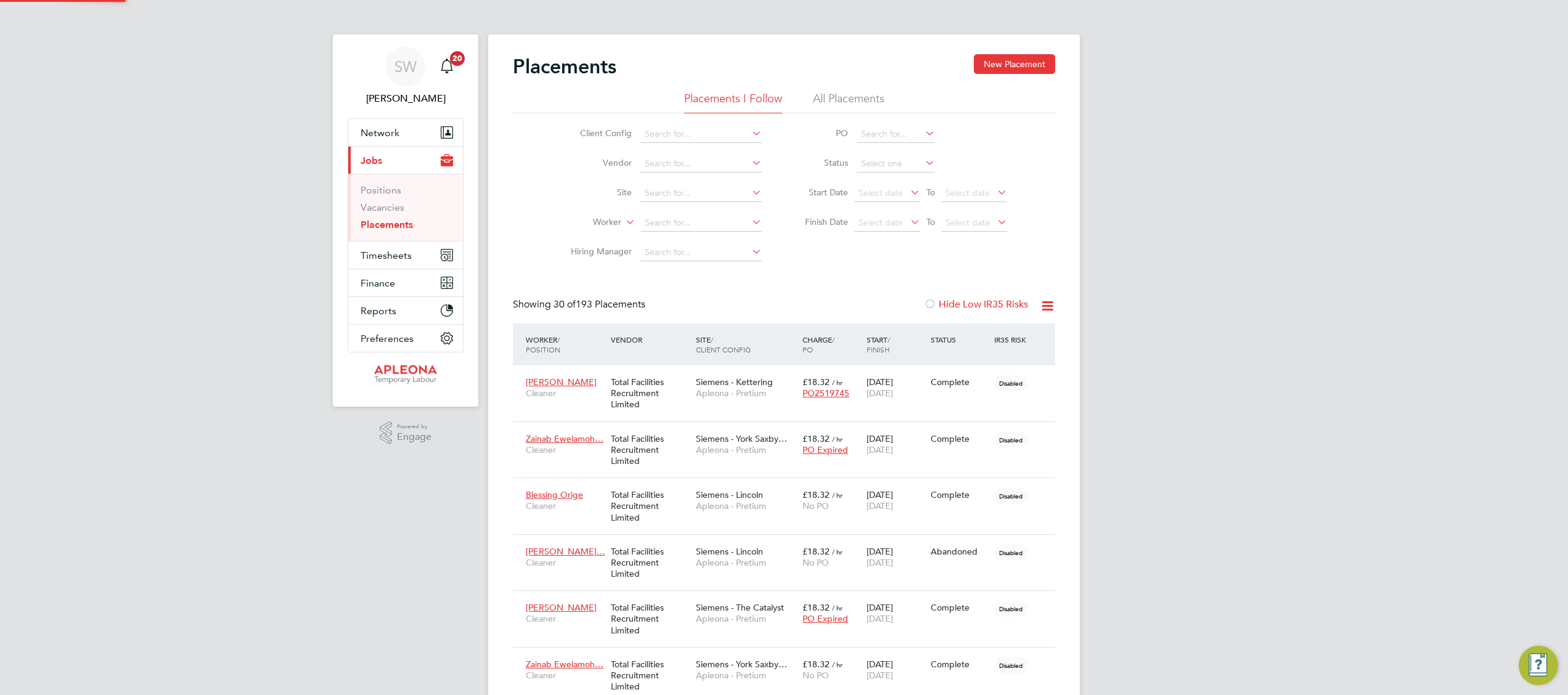
scroll to position [35, 107]
